Goal: Information Seeking & Learning: Stay updated

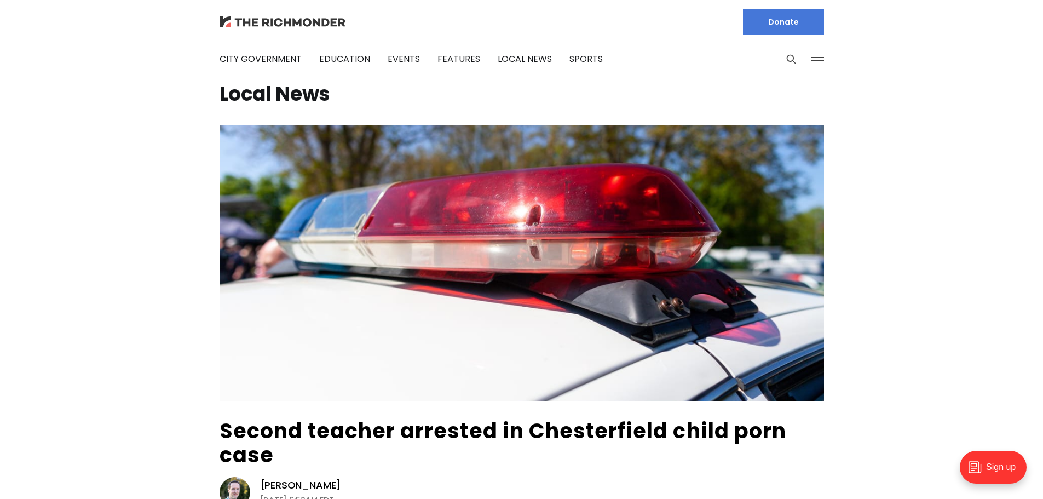
click at [243, 24] on img at bounding box center [283, 21] width 126 height 11
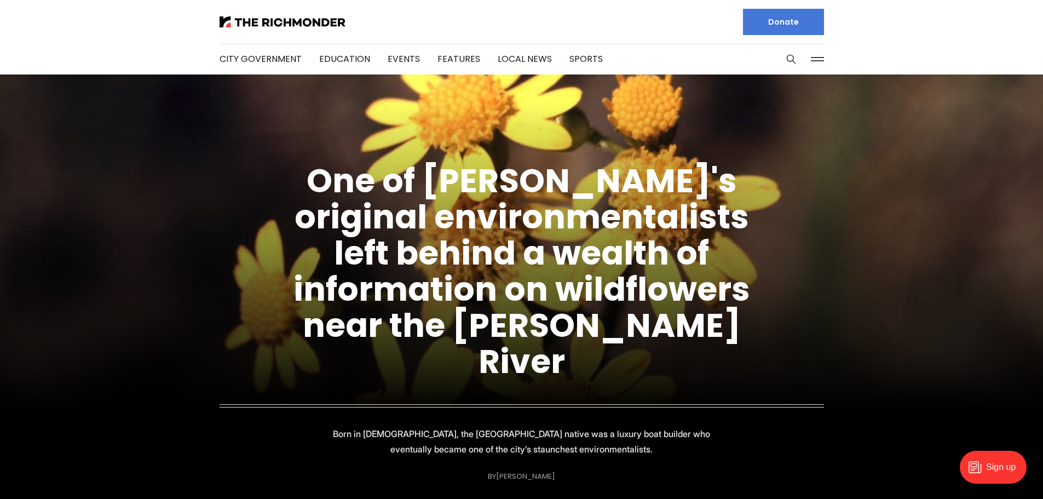
scroll to position [128, 0]
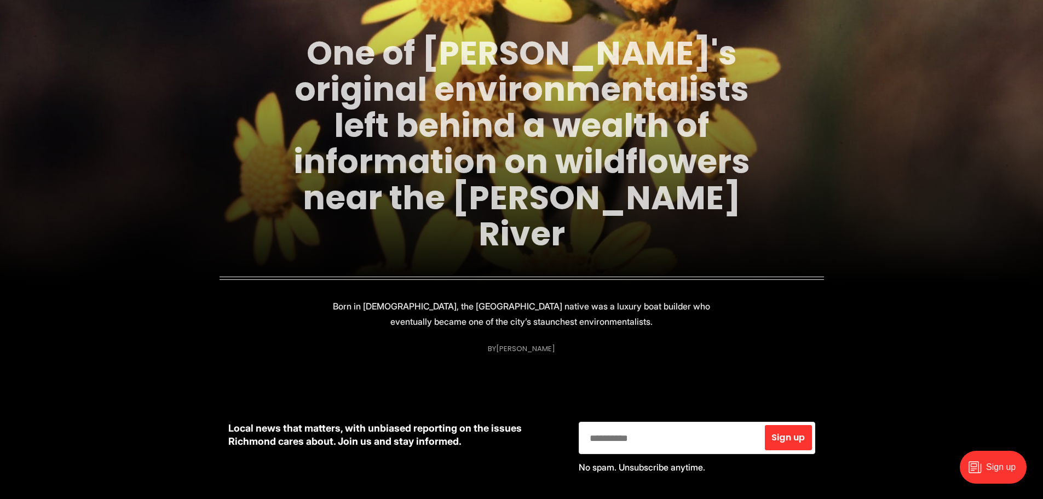
click at [464, 194] on link "One of Richmond's original environmentalists left behind a wealth of informatio…" at bounding box center [521, 143] width 457 height 227
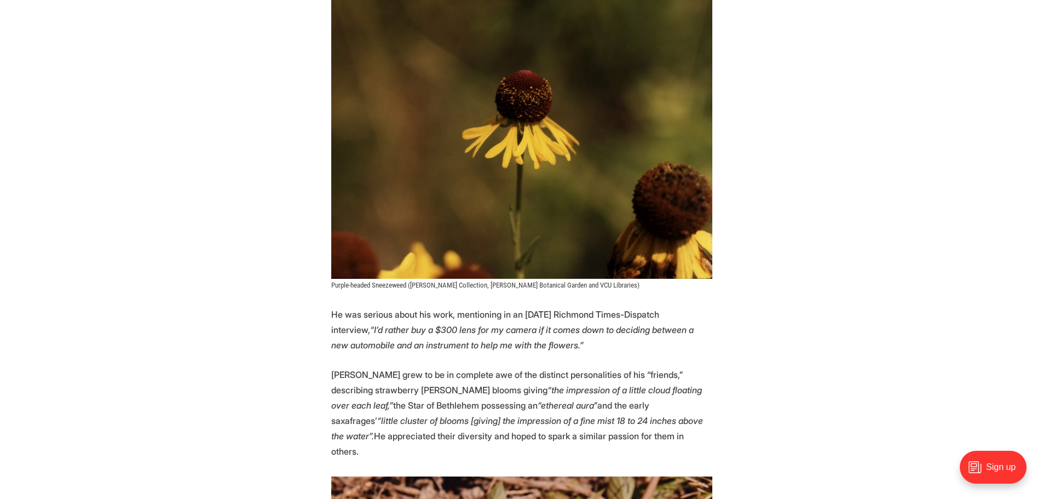
scroll to position [2555, 0]
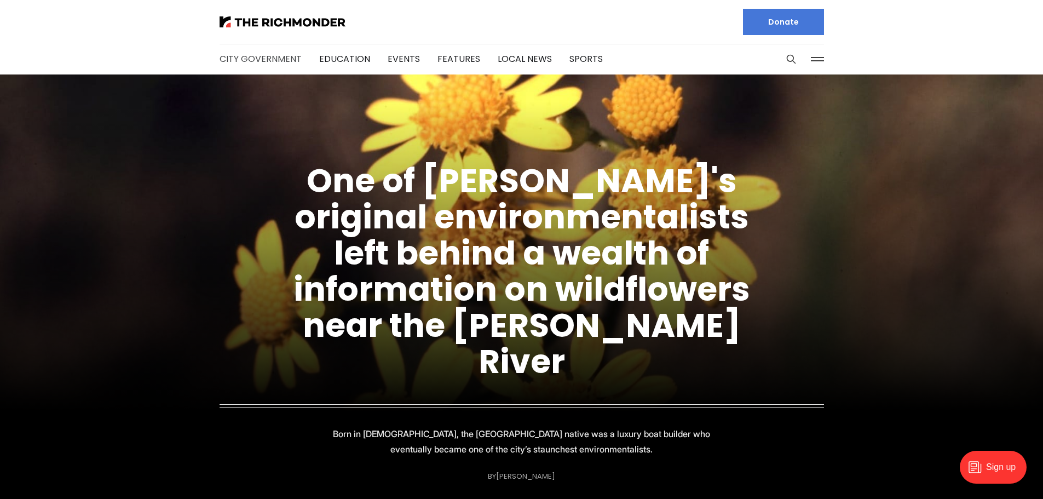
click at [247, 60] on link "City Government" at bounding box center [261, 59] width 82 height 13
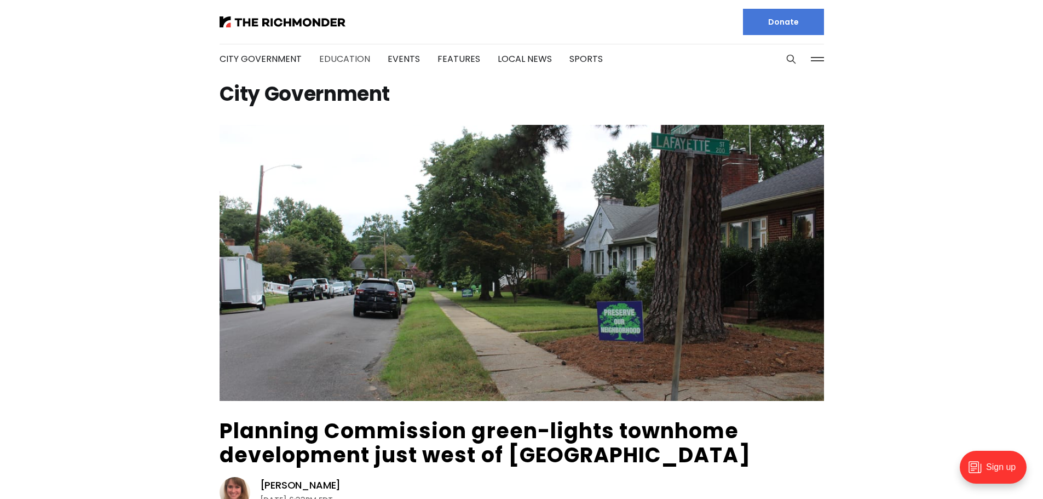
click at [342, 59] on link "Education" at bounding box center [344, 59] width 51 height 13
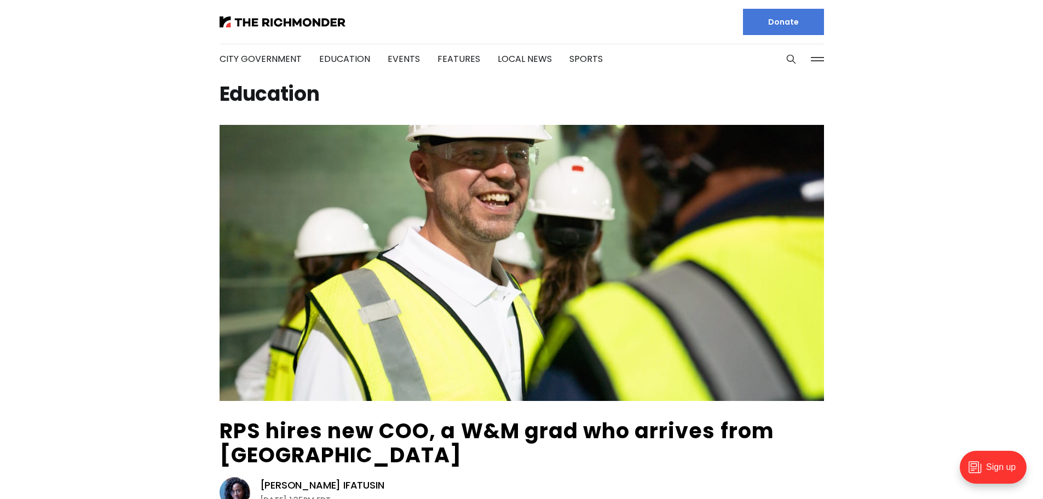
scroll to position [256, 0]
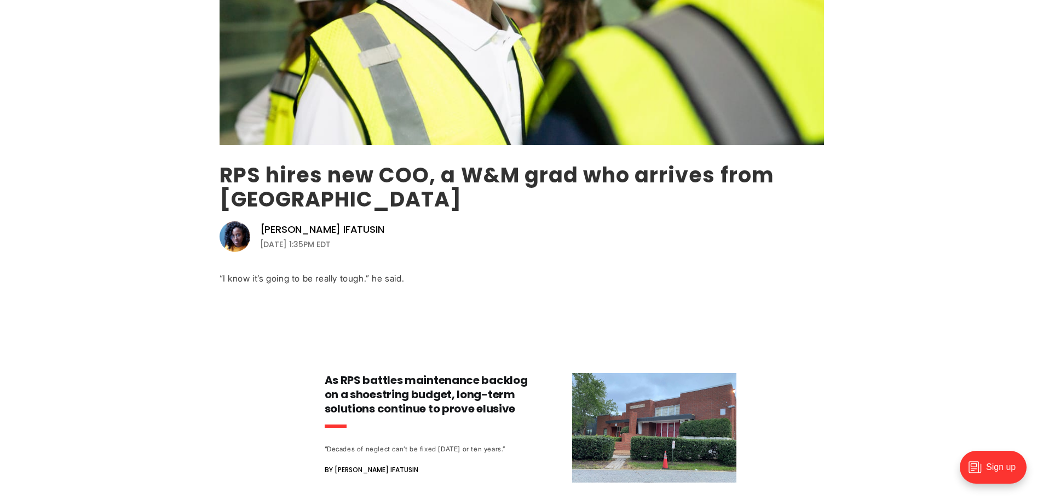
click at [270, 186] on link "RPS hires new COO, a W&M grad who arrives from [GEOGRAPHIC_DATA]" at bounding box center [497, 186] width 555 height 53
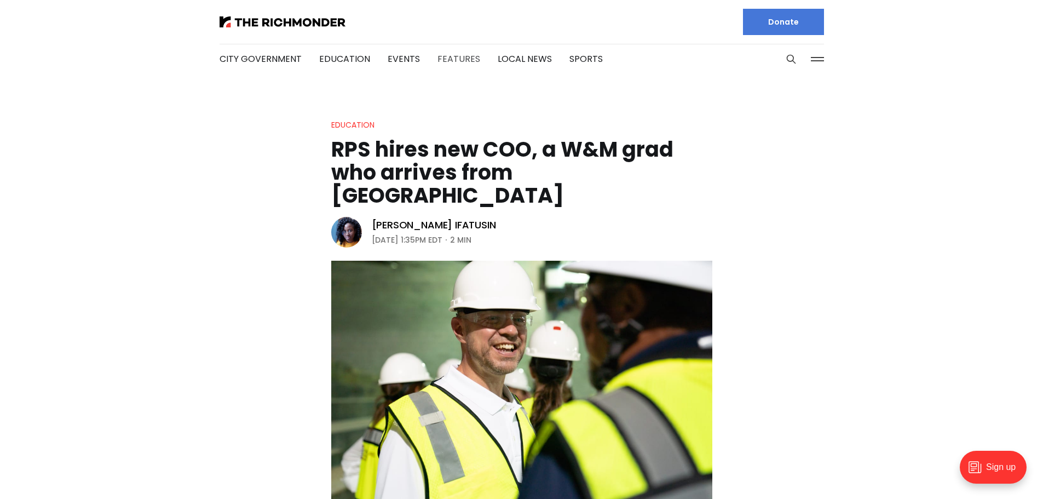
click at [443, 59] on link "Features" at bounding box center [458, 59] width 43 height 13
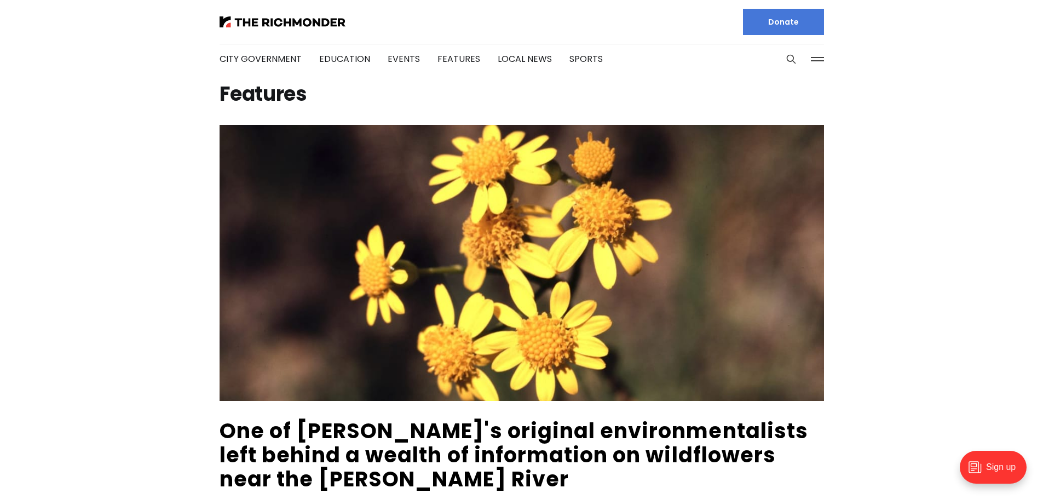
scroll to position [383, 0]
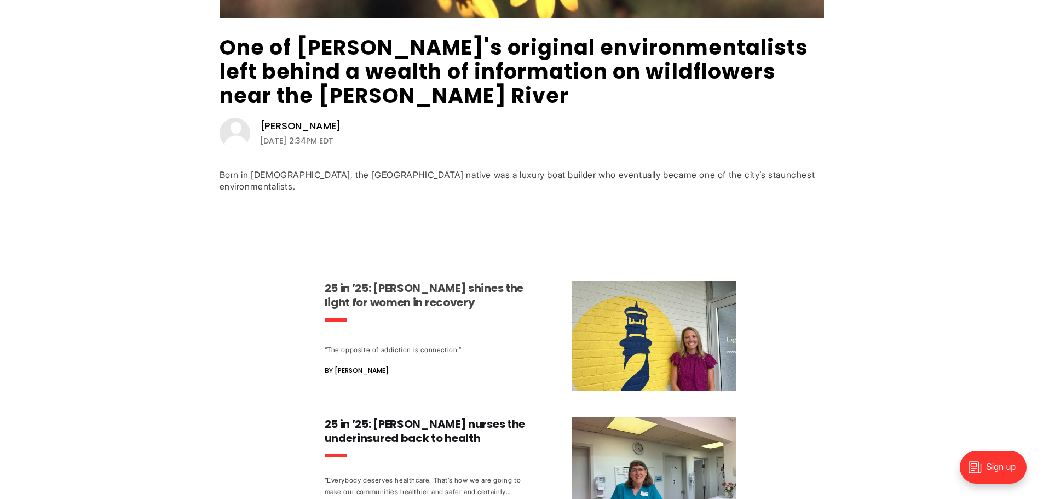
click at [438, 290] on h3 "25 in ’25: Emily DuBose shines the light for women in recovery" at bounding box center [427, 295] width 204 height 28
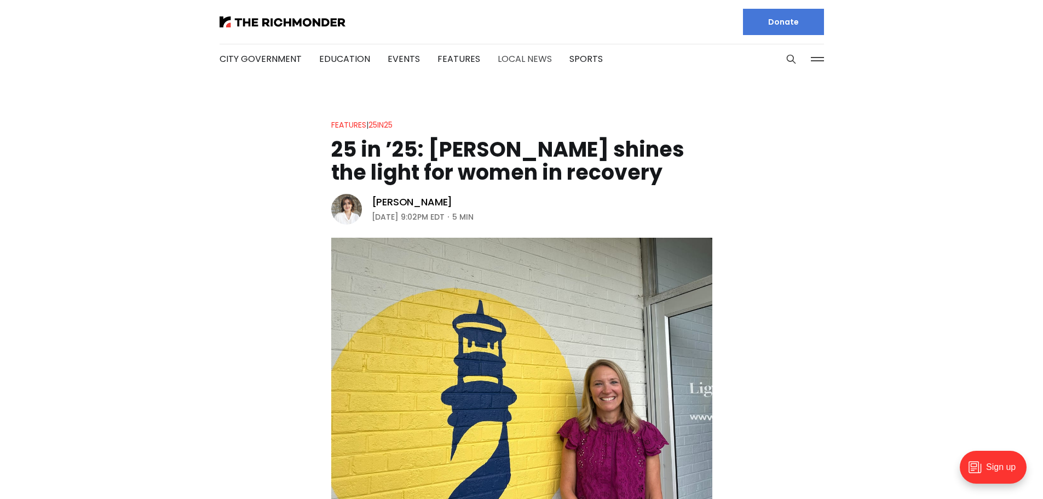
click at [501, 59] on link "Local News" at bounding box center [525, 59] width 54 height 13
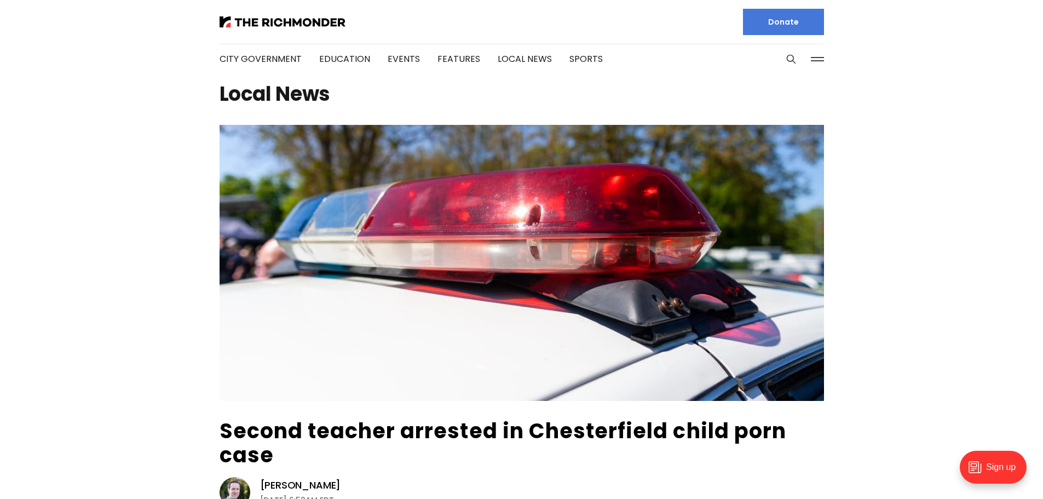
scroll to position [256, 0]
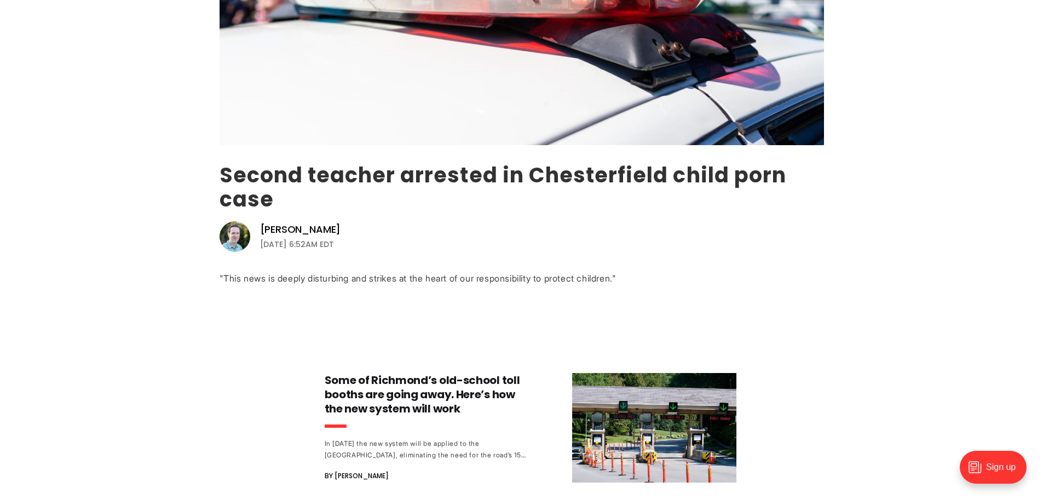
click at [392, 171] on link "Second teacher arrested in Chesterfield child porn case" at bounding box center [503, 186] width 567 height 53
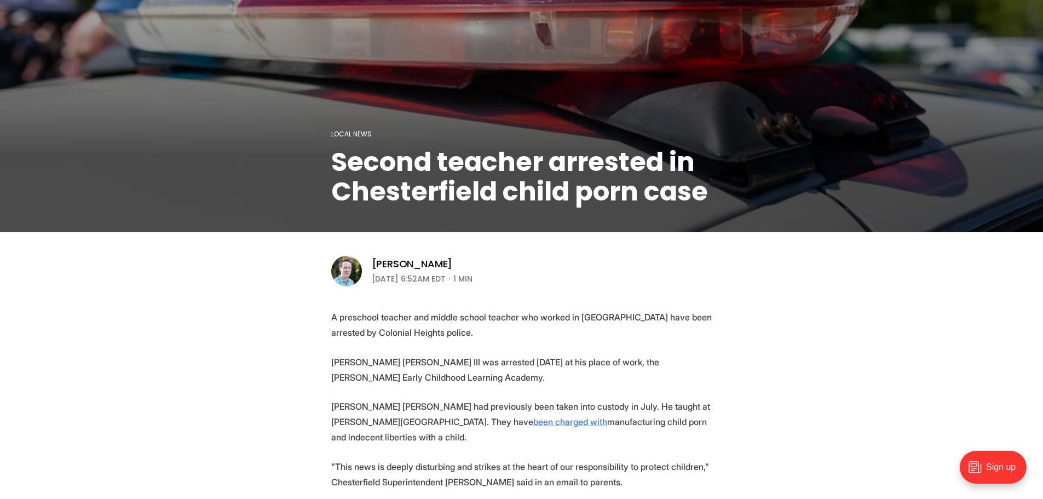
scroll to position [383, 0]
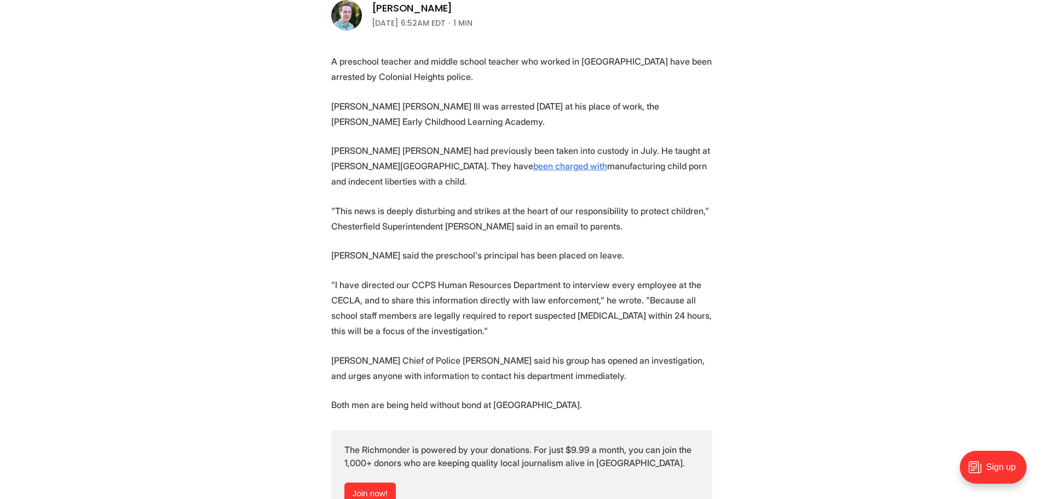
click at [769, 228] on section "A preschool teacher and middle school teacher who worked in [GEOGRAPHIC_DATA] h…" at bounding box center [521, 311] width 1043 height 515
